Goal: Information Seeking & Learning: Find specific fact

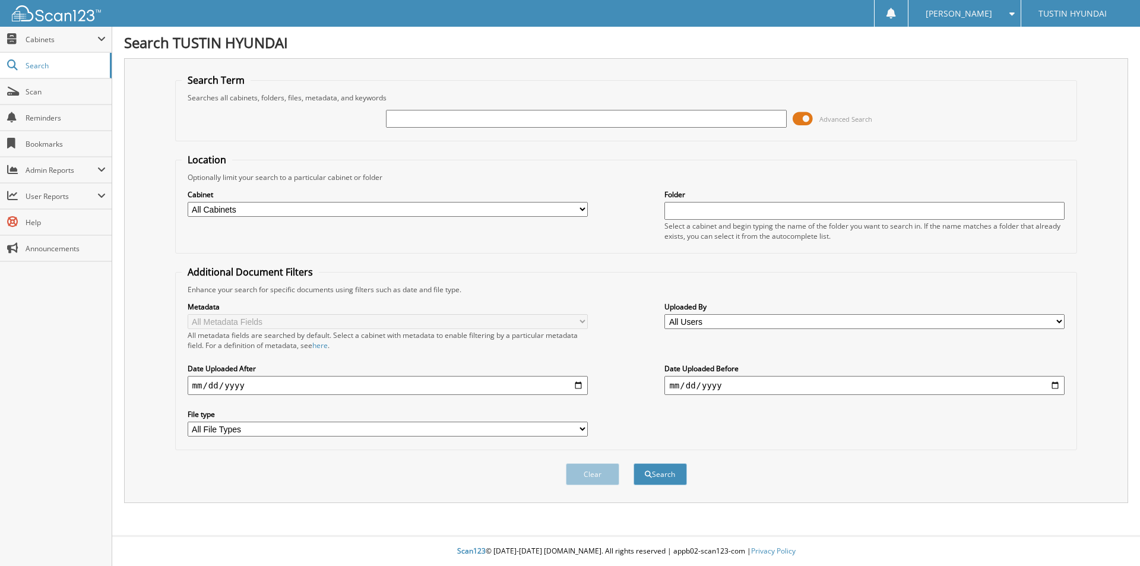
click at [512, 119] on input "text" at bounding box center [586, 119] width 400 height 18
type input "200135"
click at [634, 463] on button "Search" at bounding box center [660, 474] width 53 height 22
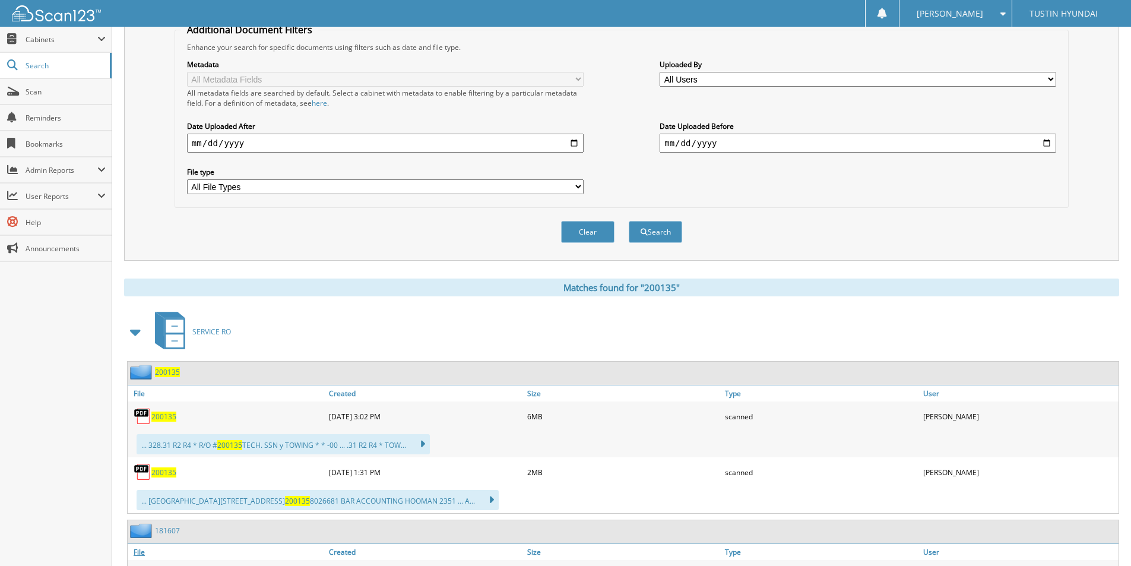
scroll to position [416, 0]
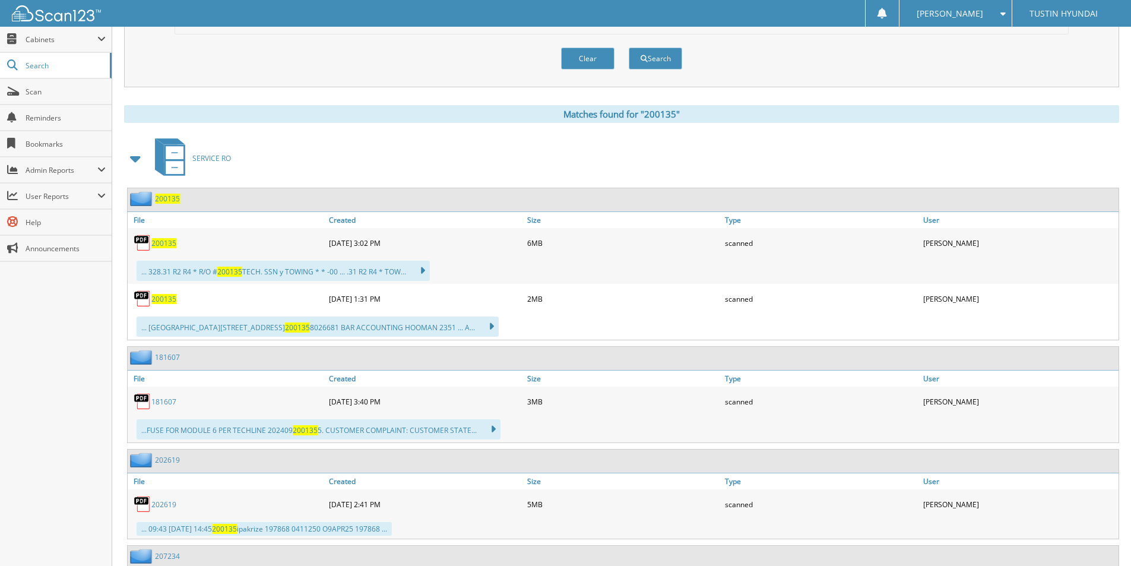
click at [163, 245] on span "200135" at bounding box center [163, 243] width 25 height 10
click at [157, 294] on link "200135" at bounding box center [163, 299] width 25 height 10
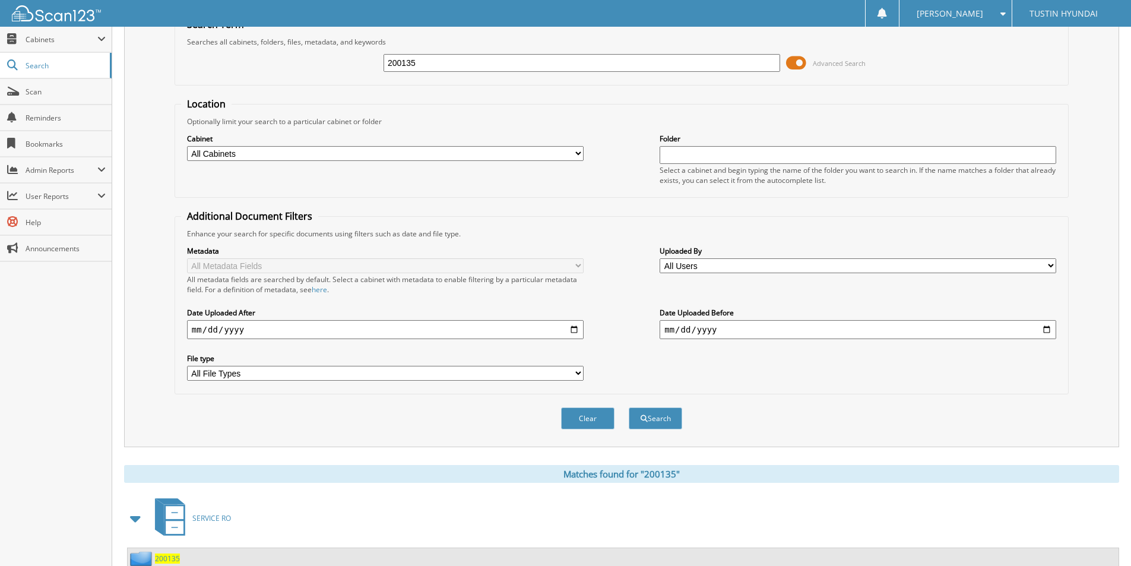
scroll to position [0, 0]
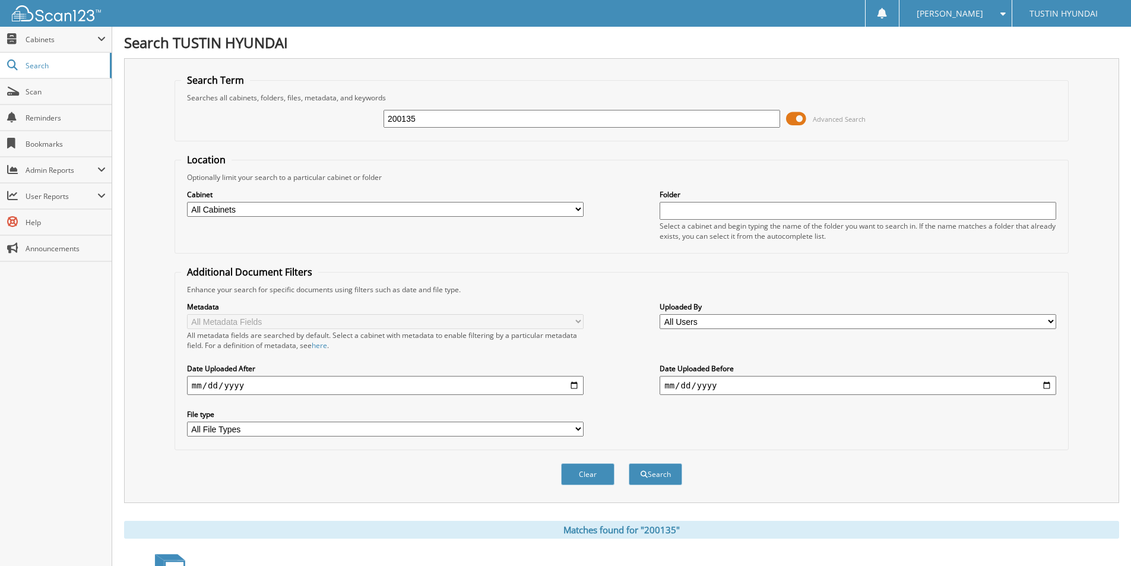
drag, startPoint x: 472, startPoint y: 127, endPoint x: 257, endPoint y: 150, distance: 215.7
click at [257, 150] on form "Search Term Searches all cabinets, folders, files, metadata, and keywords 20013…" at bounding box center [622, 286] width 894 height 425
type input "203628"
click at [629, 463] on button "Search" at bounding box center [655, 474] width 53 height 22
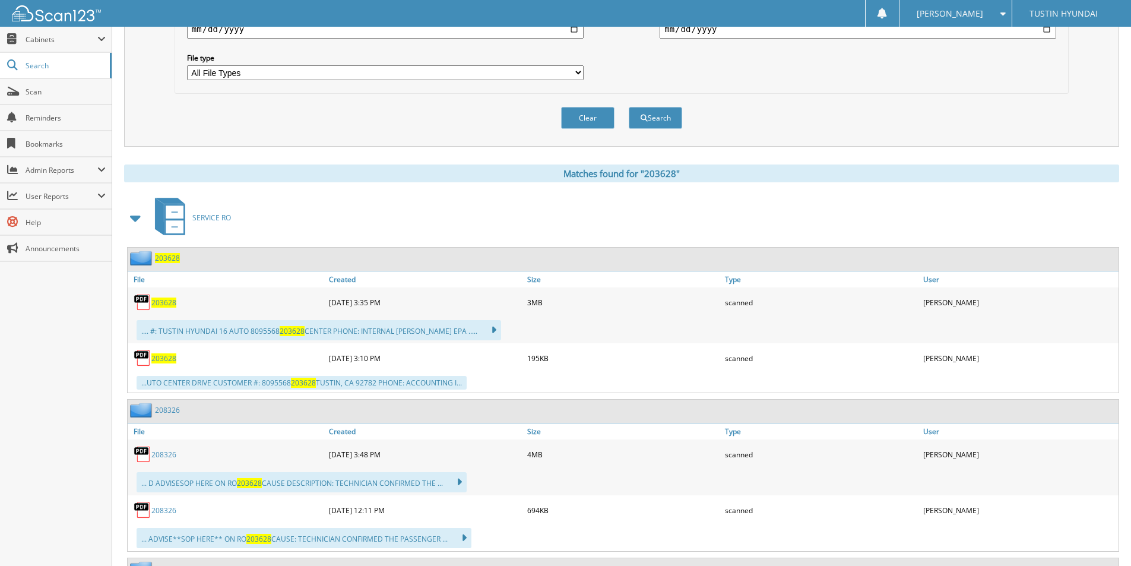
click at [157, 299] on span "203628" at bounding box center [163, 303] width 25 height 10
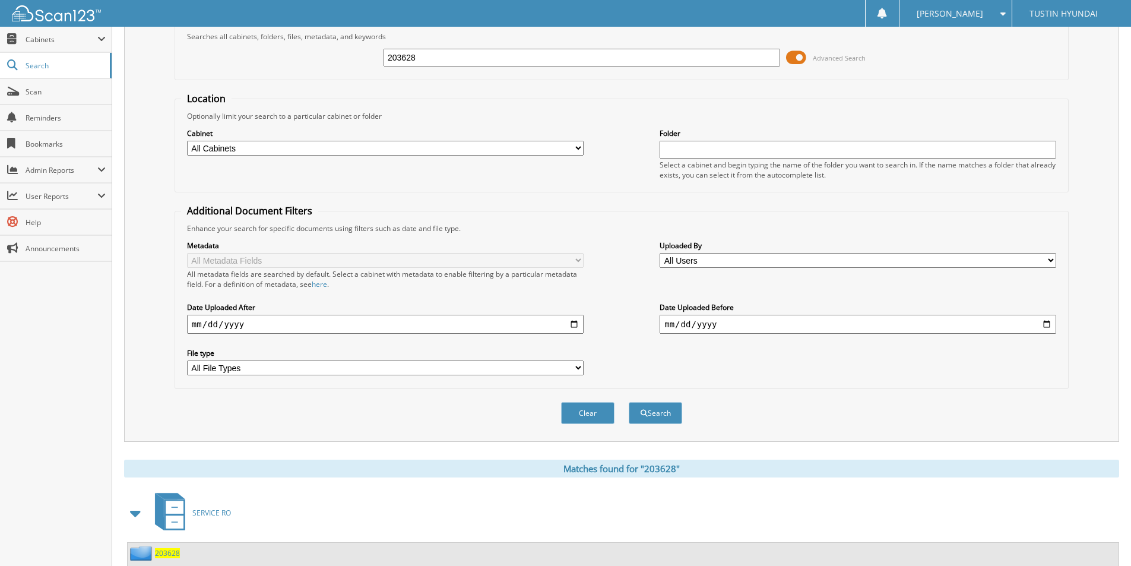
scroll to position [59, 0]
click at [400, 56] on input "203628" at bounding box center [582, 59] width 397 height 18
paste input "946"
type input "209468"
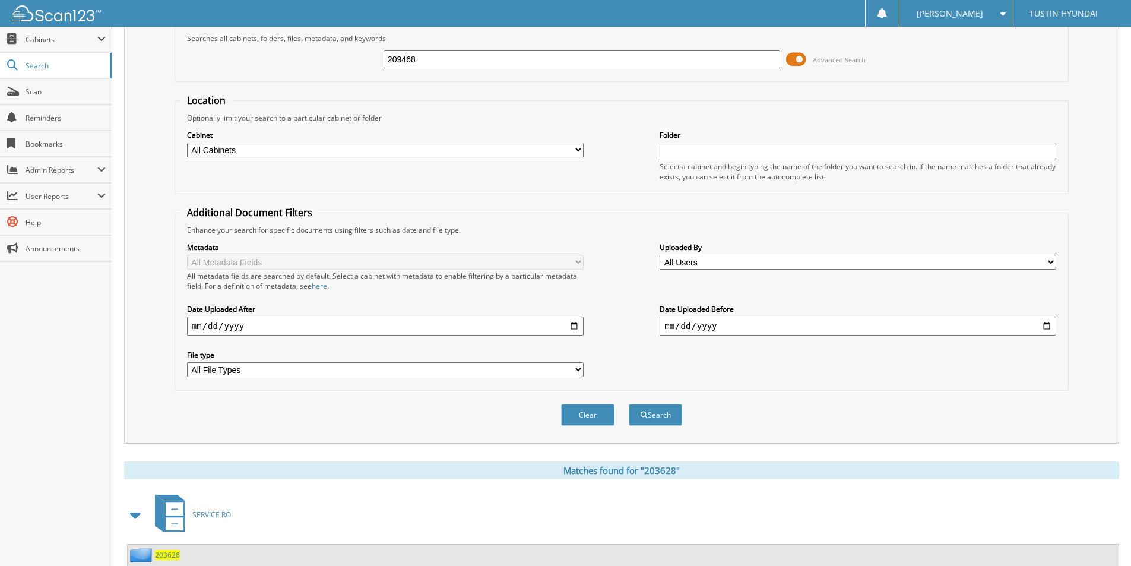
click at [629, 404] on button "Search" at bounding box center [655, 415] width 53 height 22
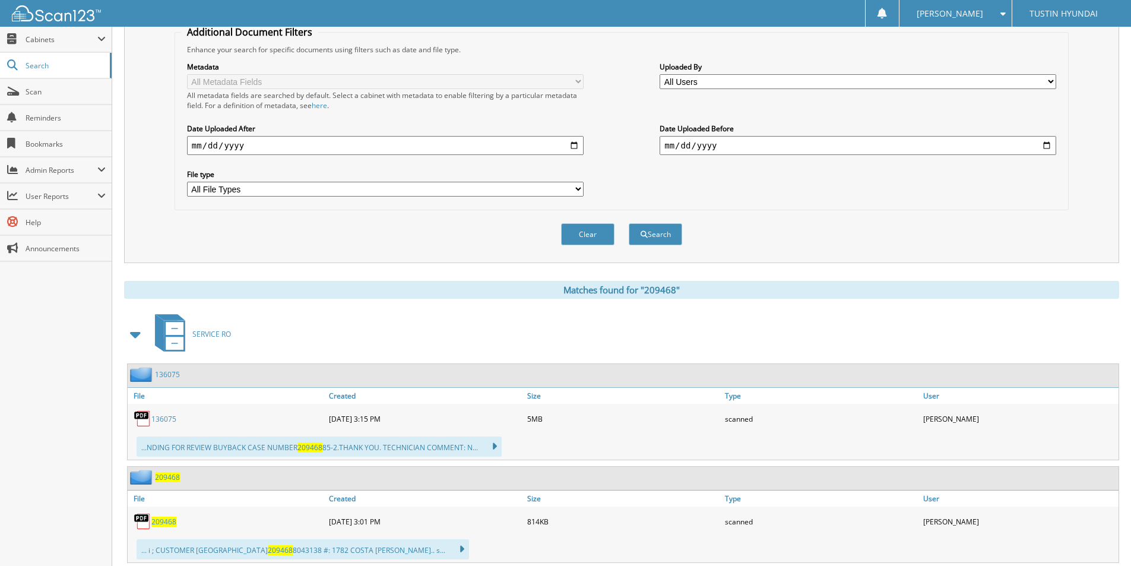
scroll to position [273, 0]
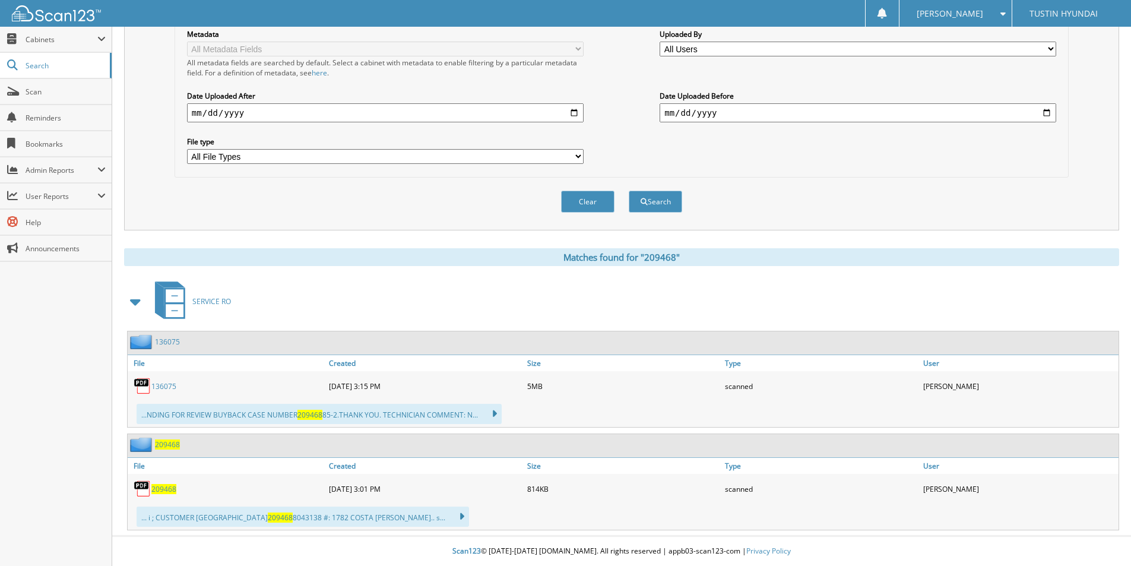
click at [158, 485] on span "209468" at bounding box center [163, 489] width 25 height 10
